Goal: Check status: Check status

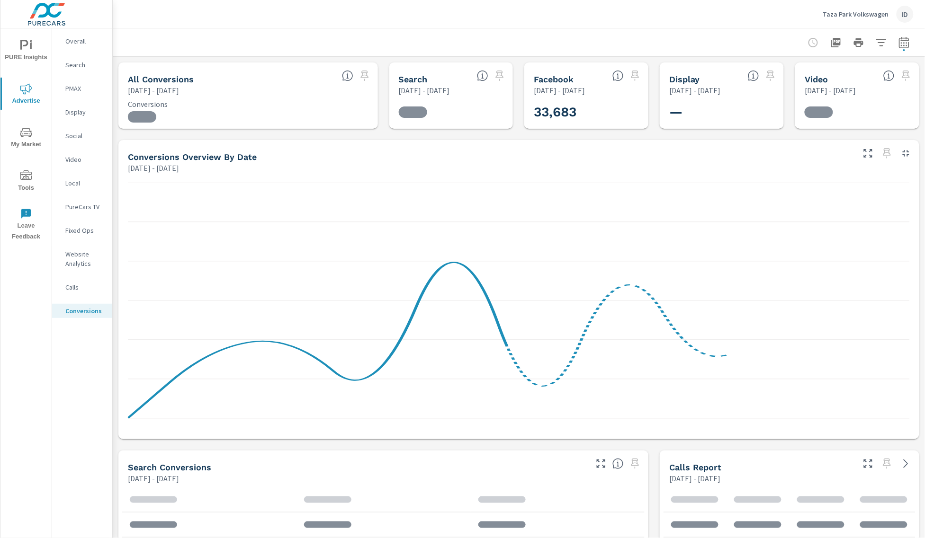
scroll to position [36, 0]
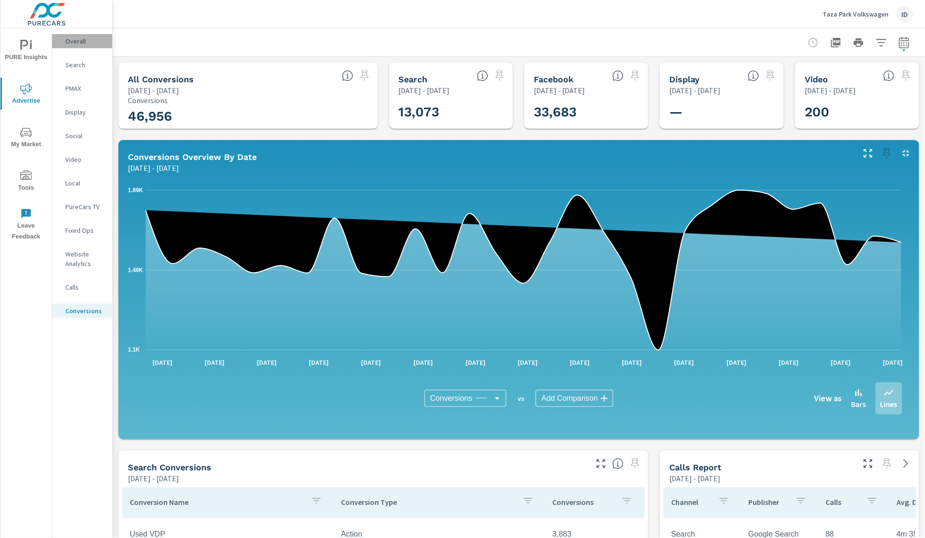
click at [76, 42] on p "Overall" at bounding box center [84, 40] width 39 height 9
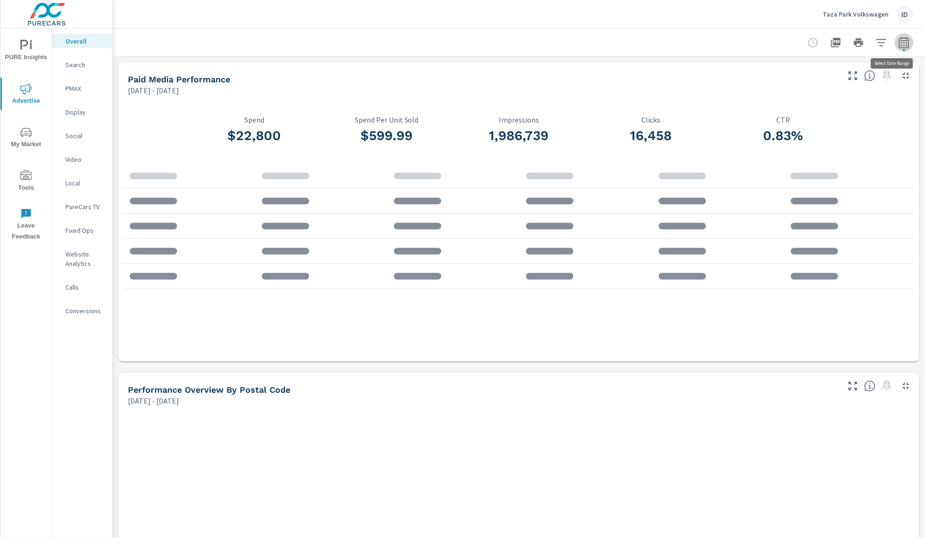
click at [901, 37] on button "button" at bounding box center [903, 42] width 19 height 19
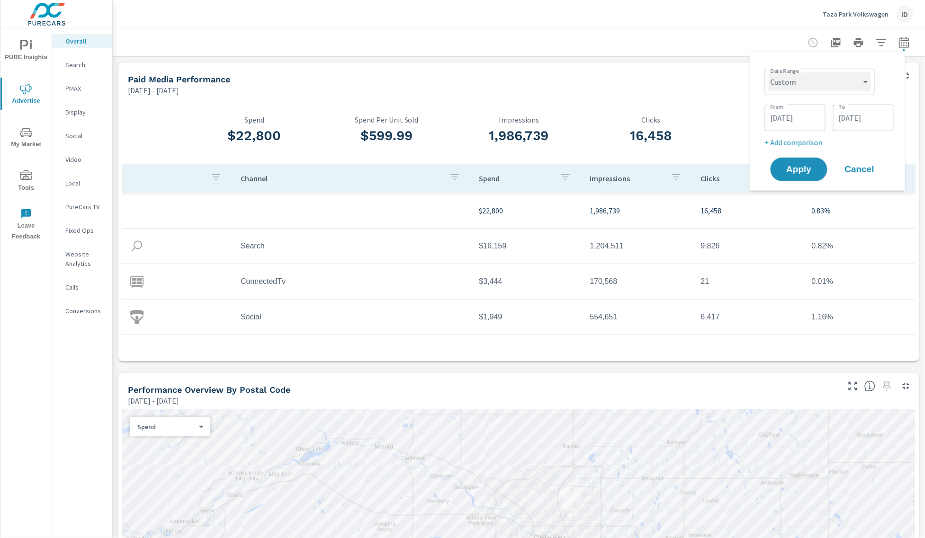
click at [814, 84] on select "Custom [DATE] Last week Last 7 days Last 14 days Last 30 days Last 45 days Last…" at bounding box center [819, 81] width 102 height 19
click at [768, 72] on select "Custom [DATE] Last week Last 7 days Last 14 days Last 30 days Last 45 days Last…" at bounding box center [819, 81] width 102 height 19
select select "Month to date"
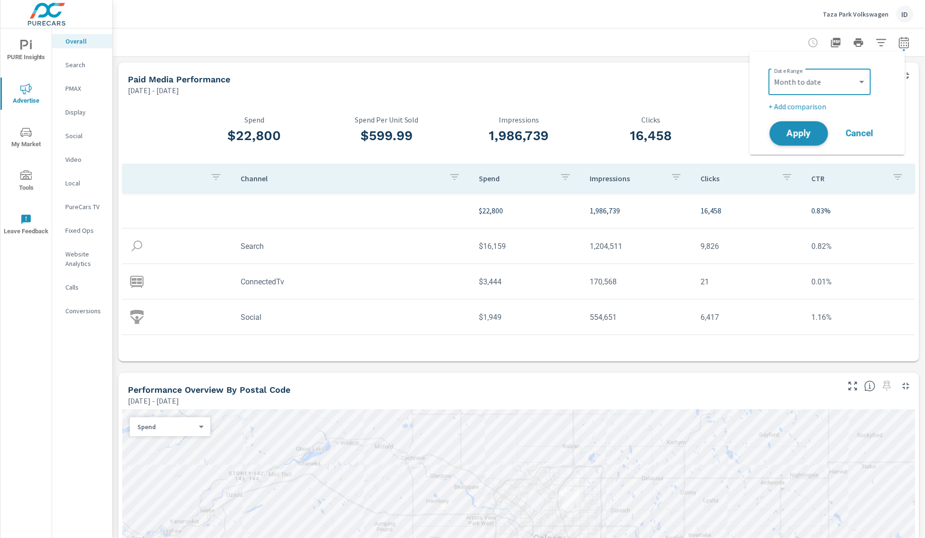
click at [786, 130] on span "Apply" at bounding box center [798, 133] width 39 height 9
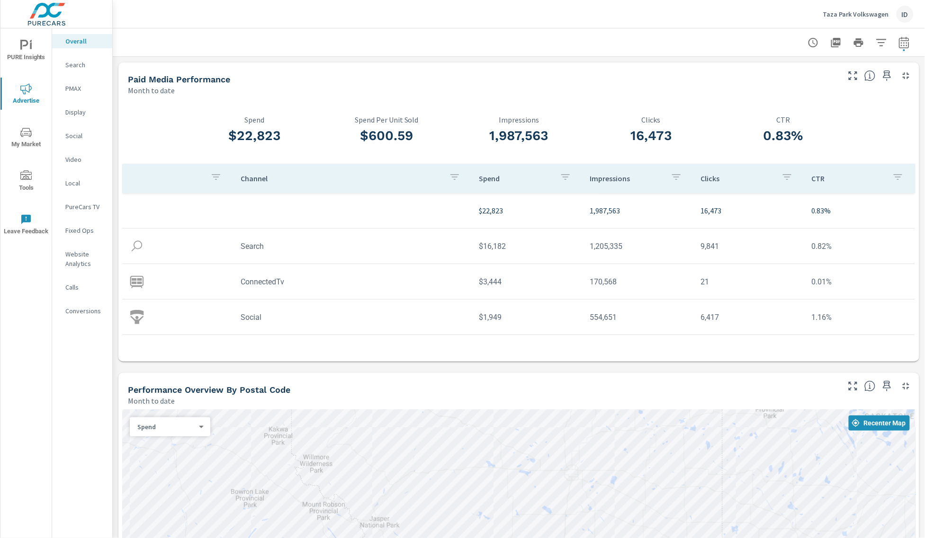
click at [323, 34] on div at bounding box center [518, 42] width 789 height 28
